Goal: Navigation & Orientation: Find specific page/section

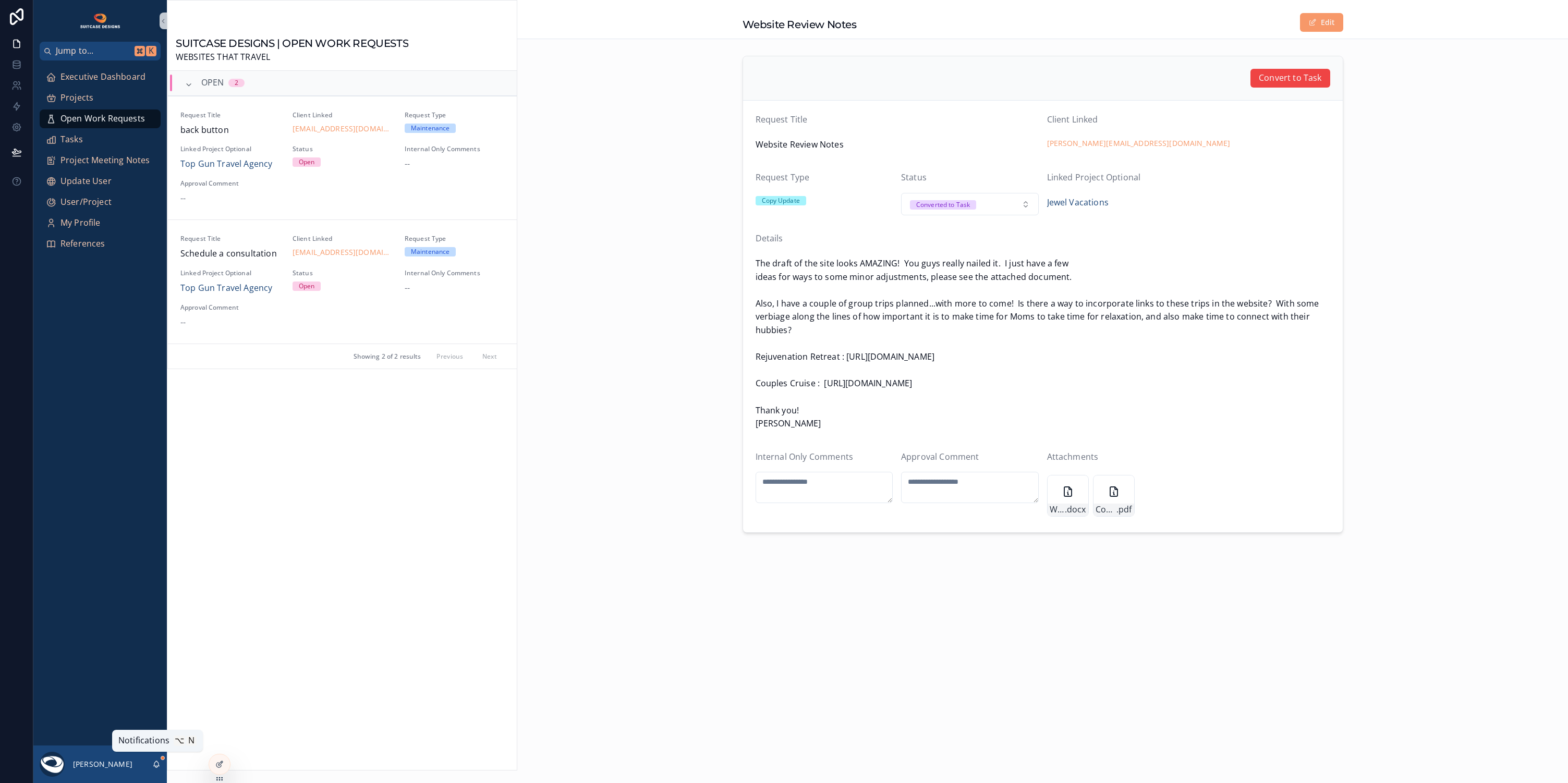
click at [158, 765] on icon at bounding box center [156, 764] width 9 height 9
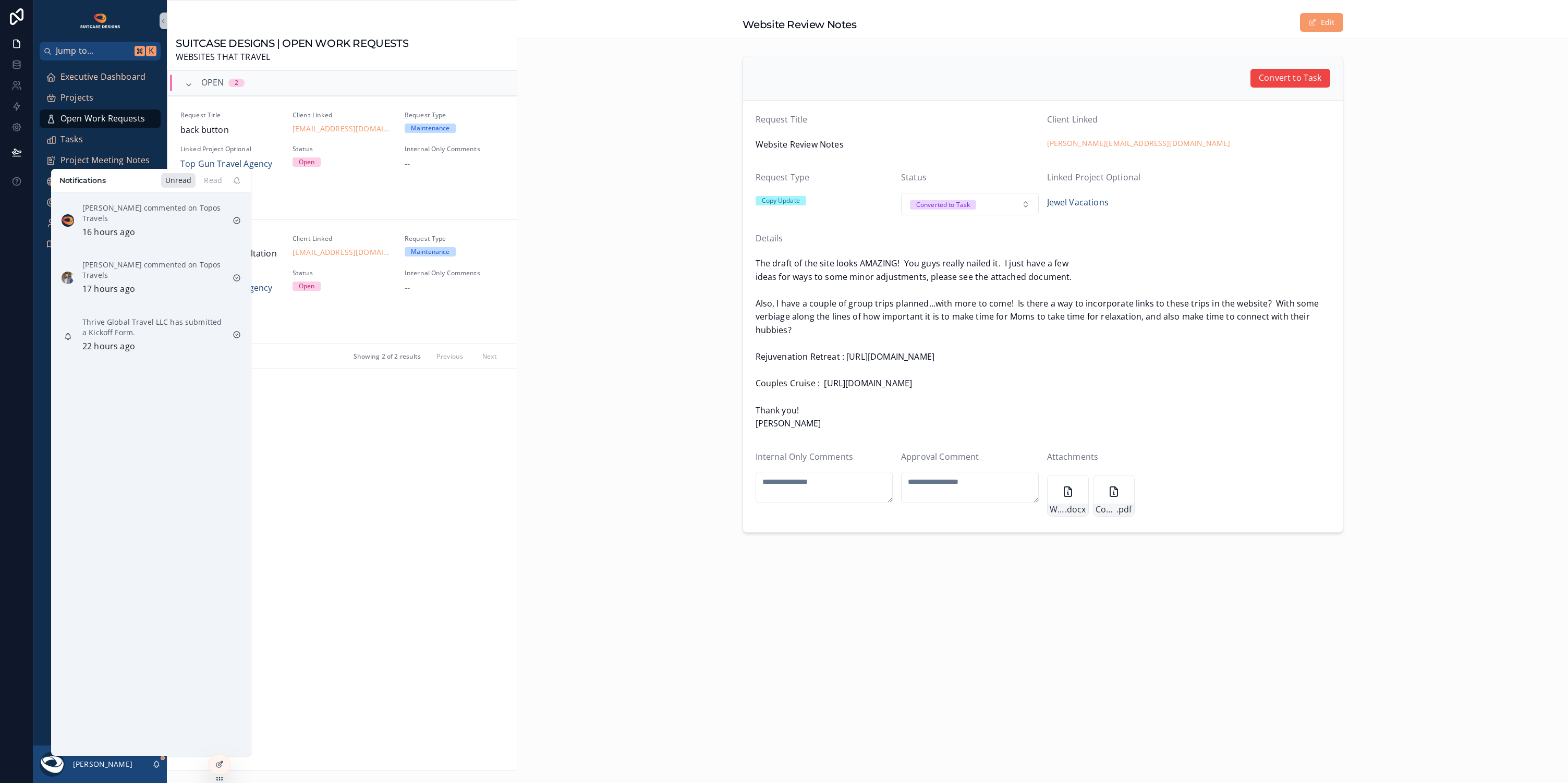
click at [145, 338] on div "Thrive Global Travel LLC has submitted a Kickoff Form. 22 hours ago" at bounding box center [153, 335] width 142 height 37
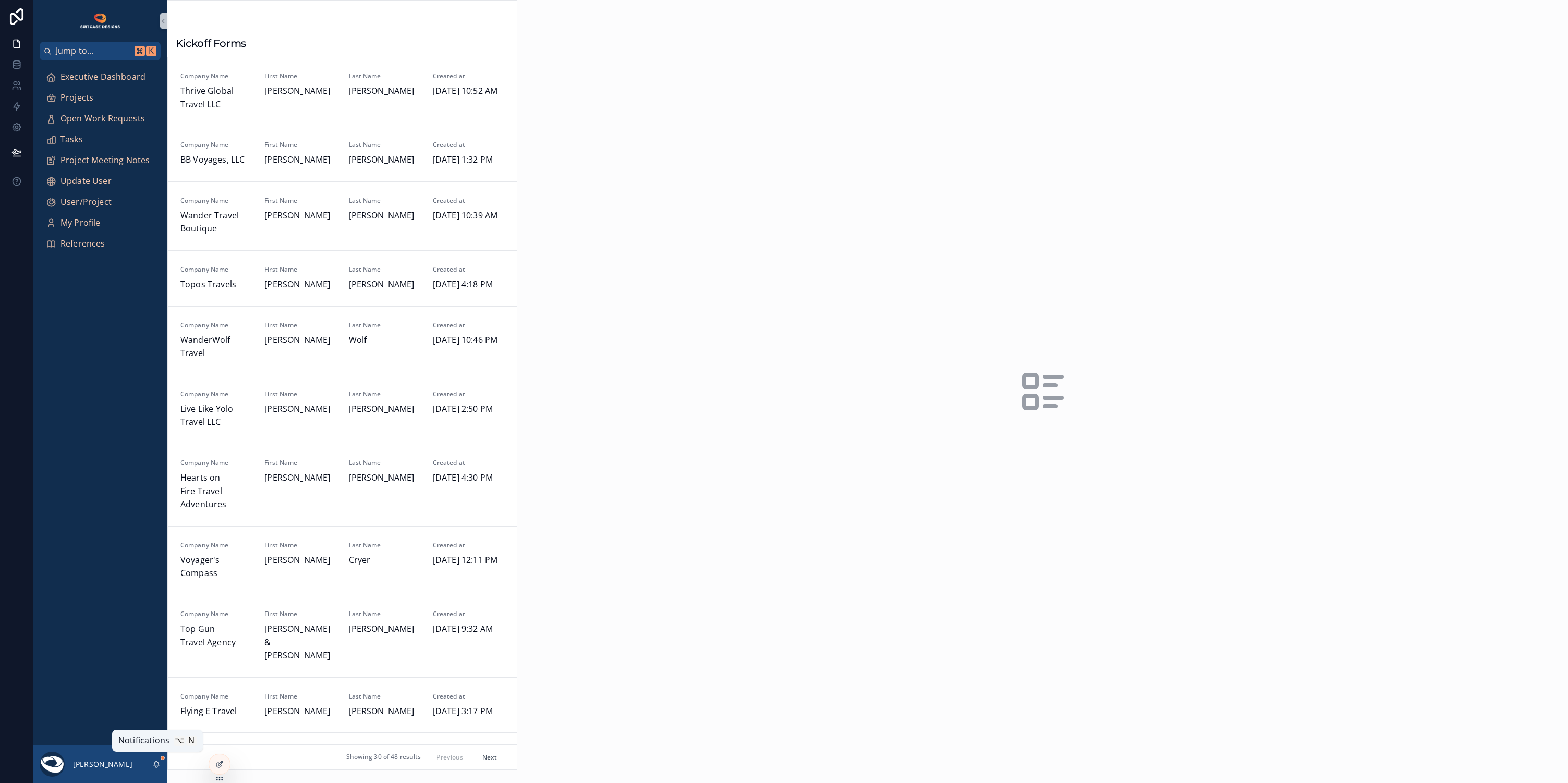
click at [155, 762] on icon at bounding box center [156, 764] width 9 height 9
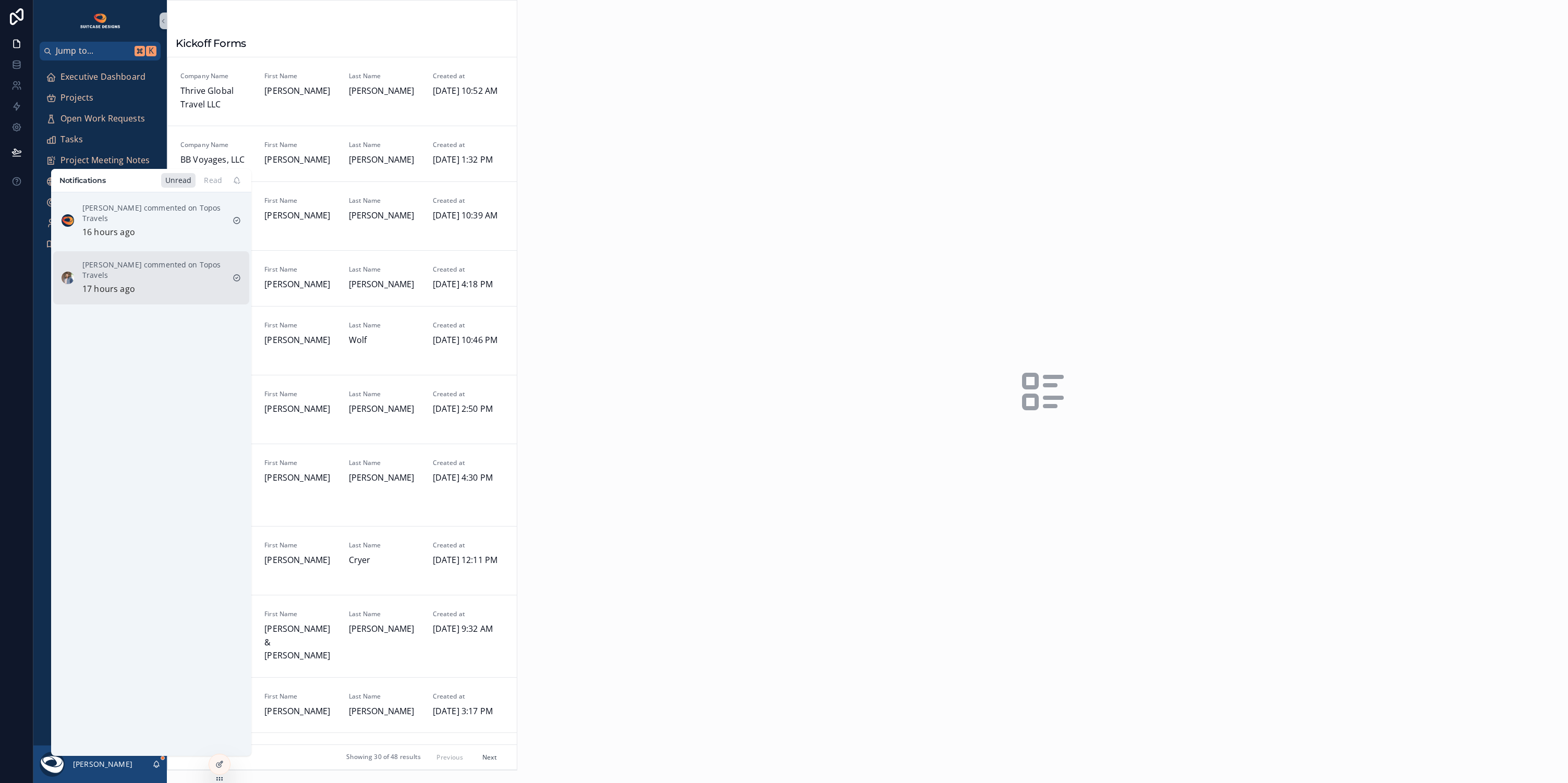
click at [186, 271] on p "[PERSON_NAME] commented on Topos Travels" at bounding box center [153, 270] width 142 height 21
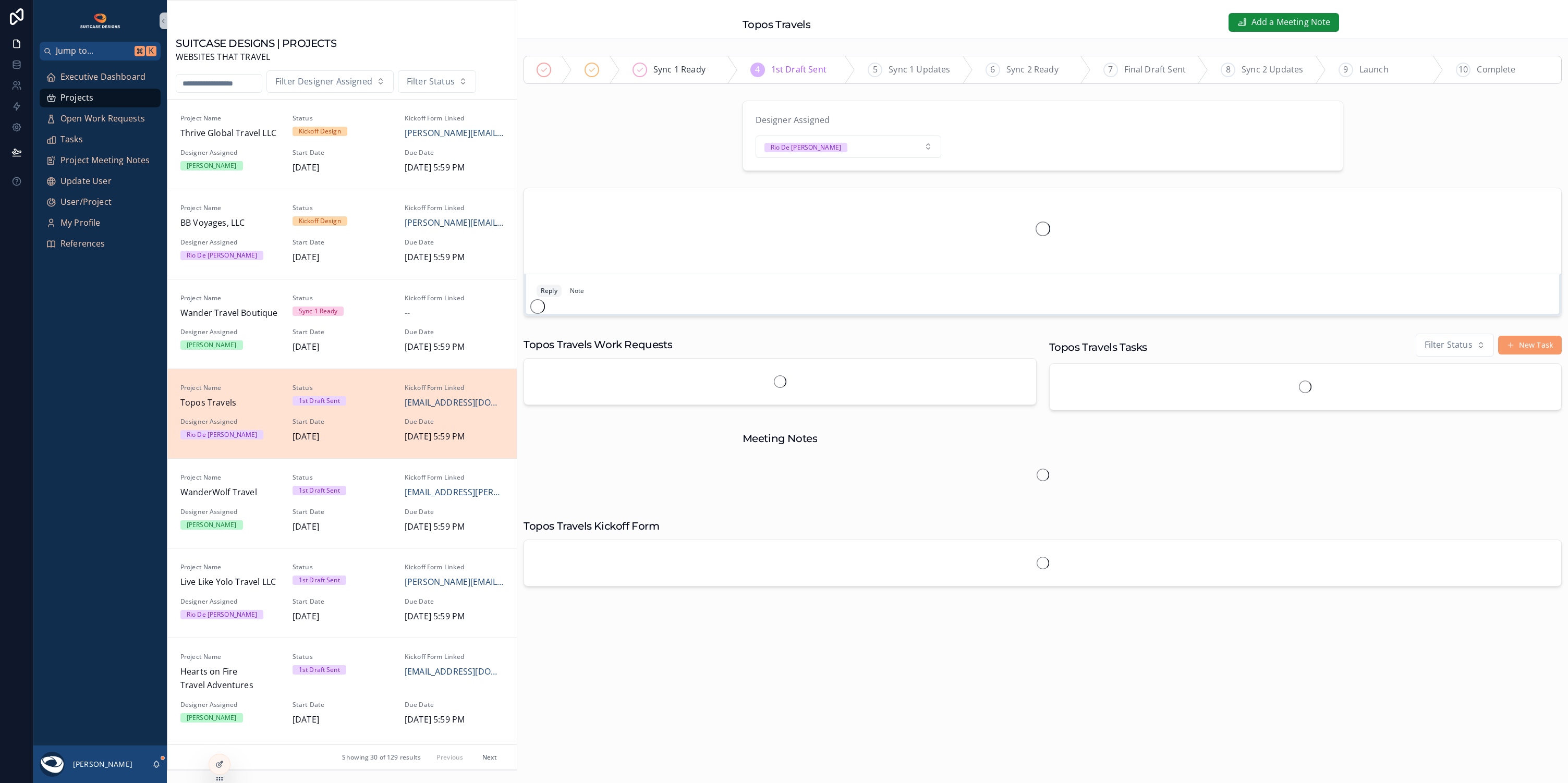
scroll to position [267, 0]
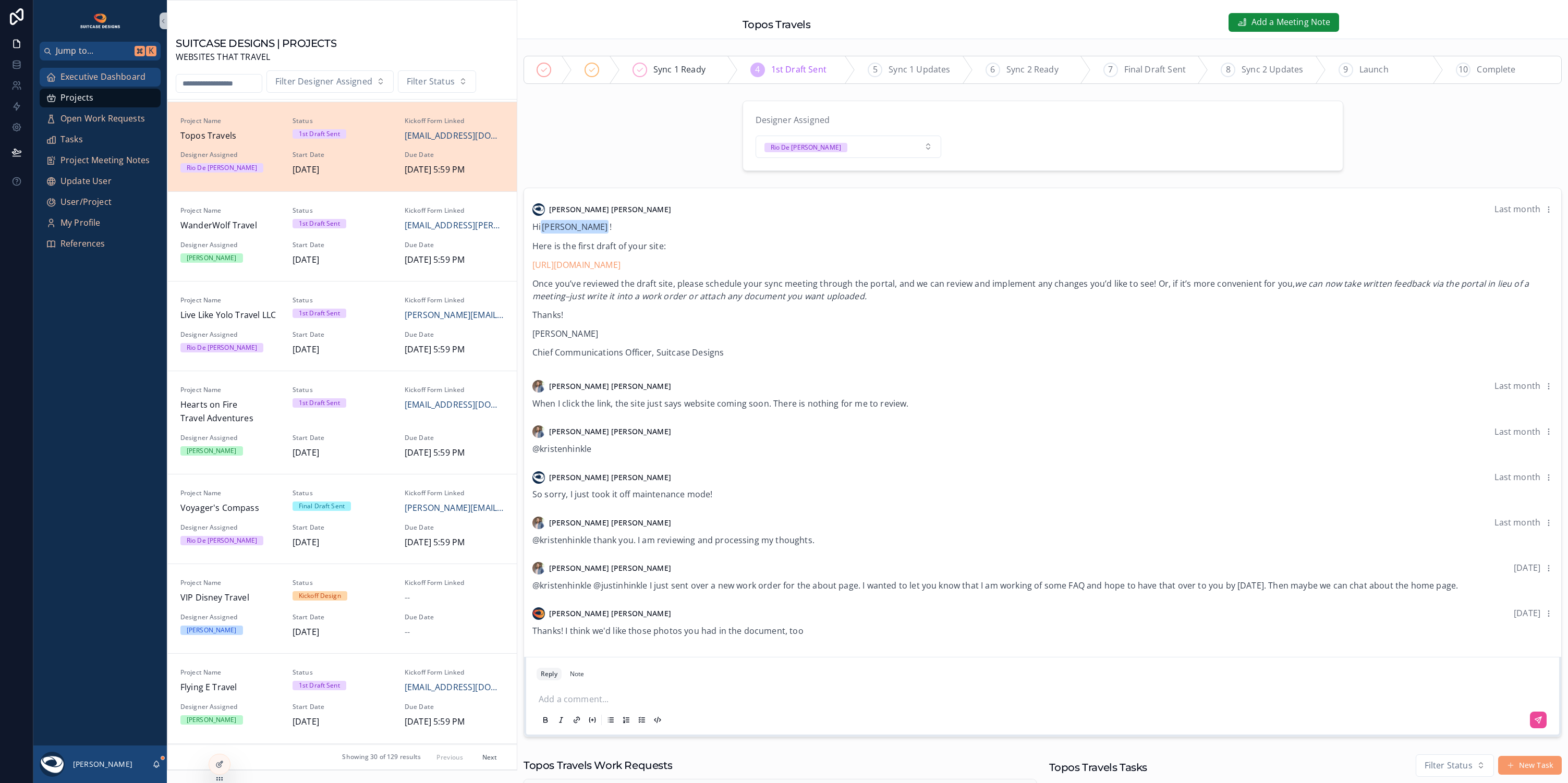
click at [114, 74] on span "Executive Dashboard" at bounding box center [103, 77] width 85 height 13
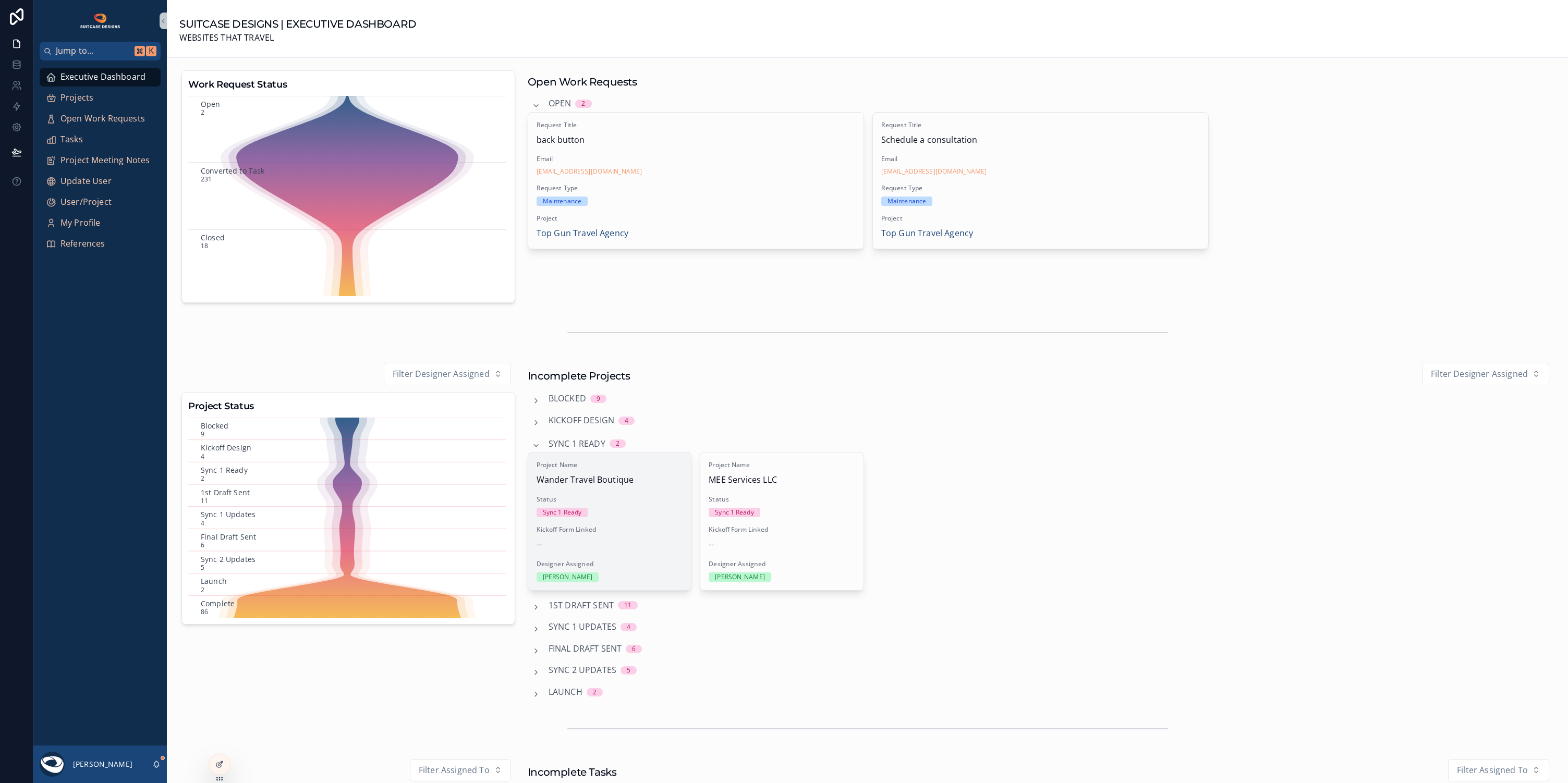
click at [635, 504] on div "Status Sync 1 Ready" at bounding box center [610, 506] width 147 height 22
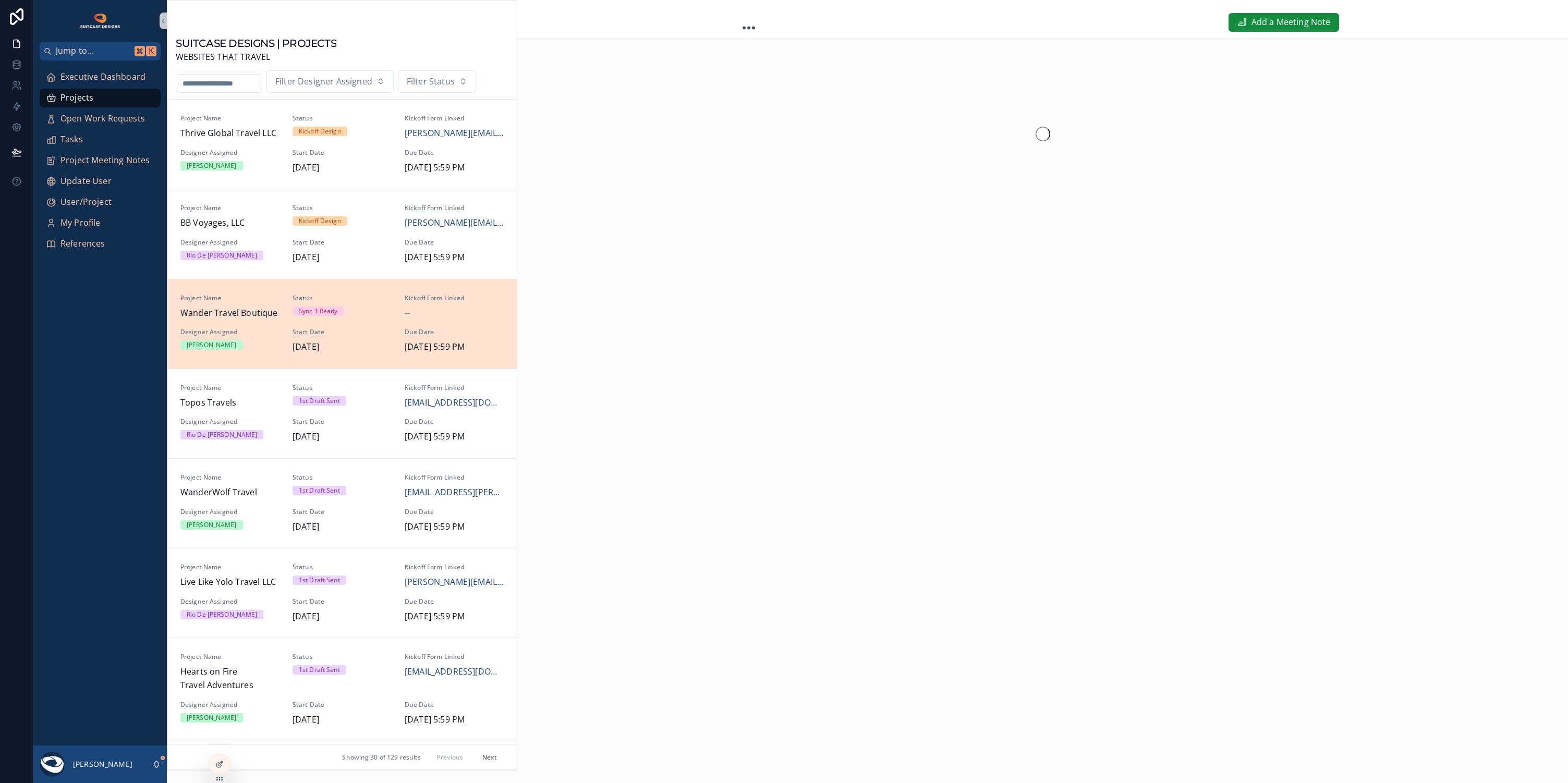
scroll to position [178, 0]
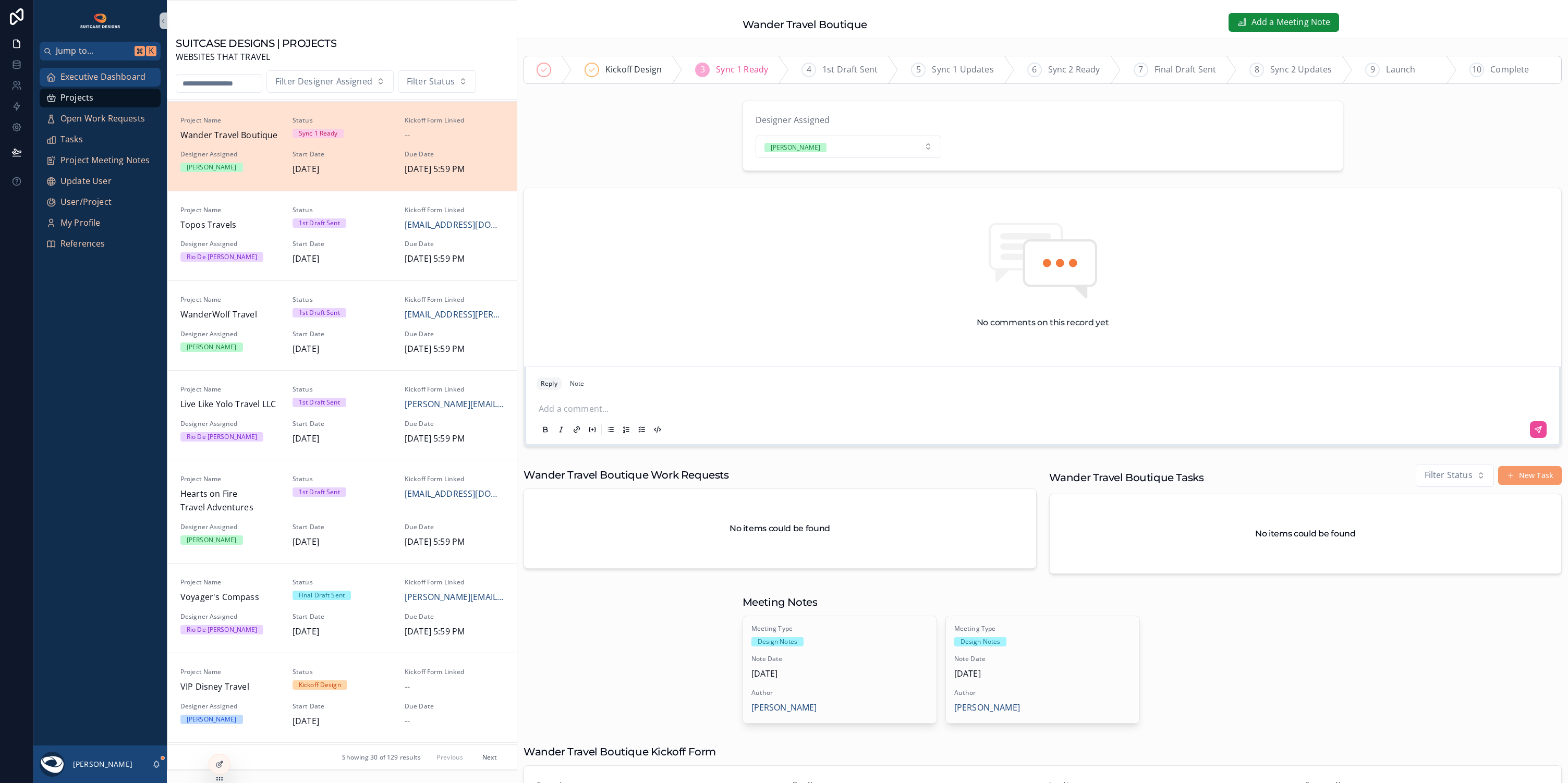
click at [91, 78] on span "Executive Dashboard" at bounding box center [103, 77] width 85 height 13
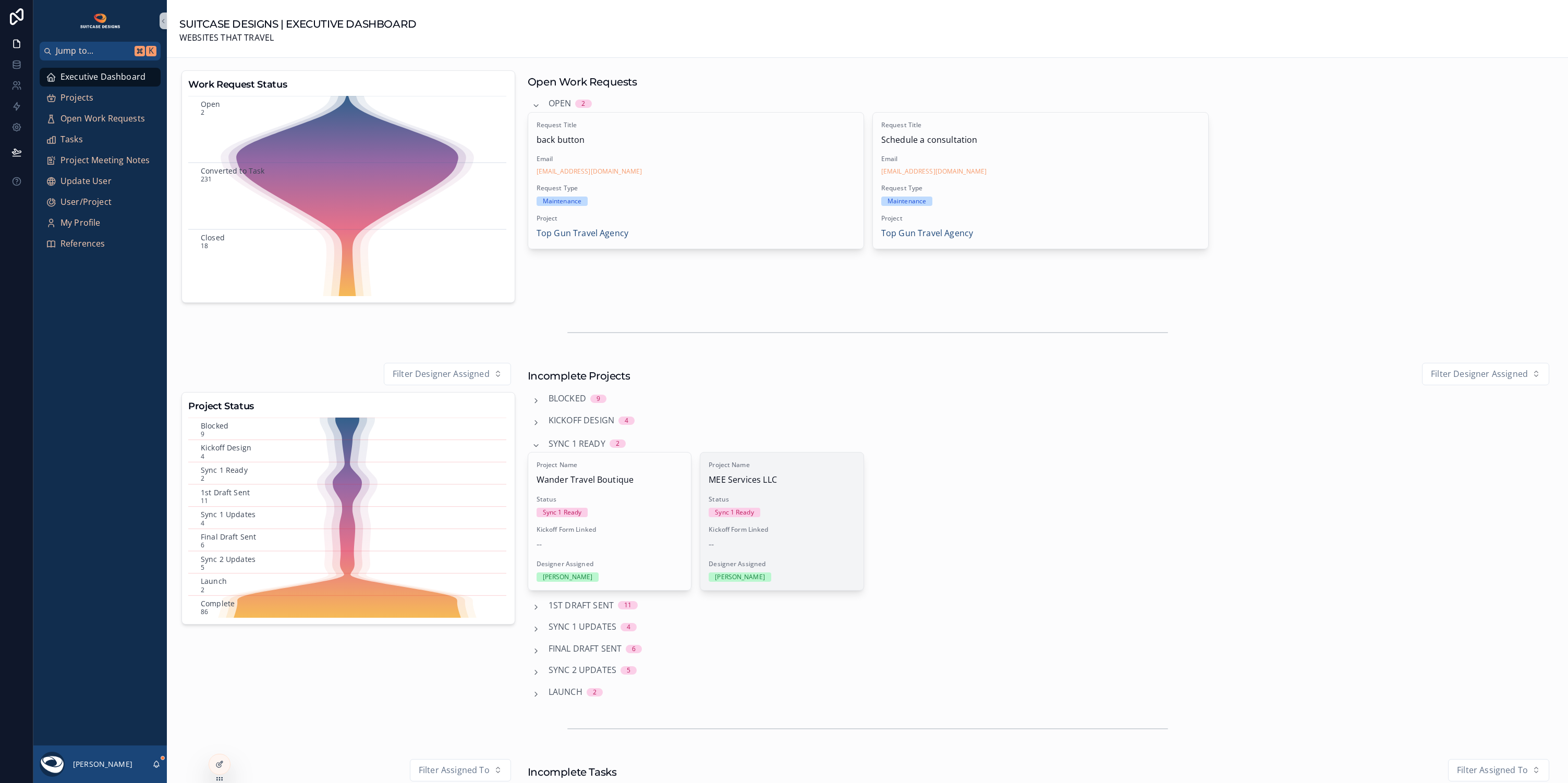
click at [798, 522] on div "Project Name MEE Services LLC Status Sync 1 Ready Kickoff Form Linked -- Design…" at bounding box center [782, 521] width 163 height 137
